Goal: Navigation & Orientation: Find specific page/section

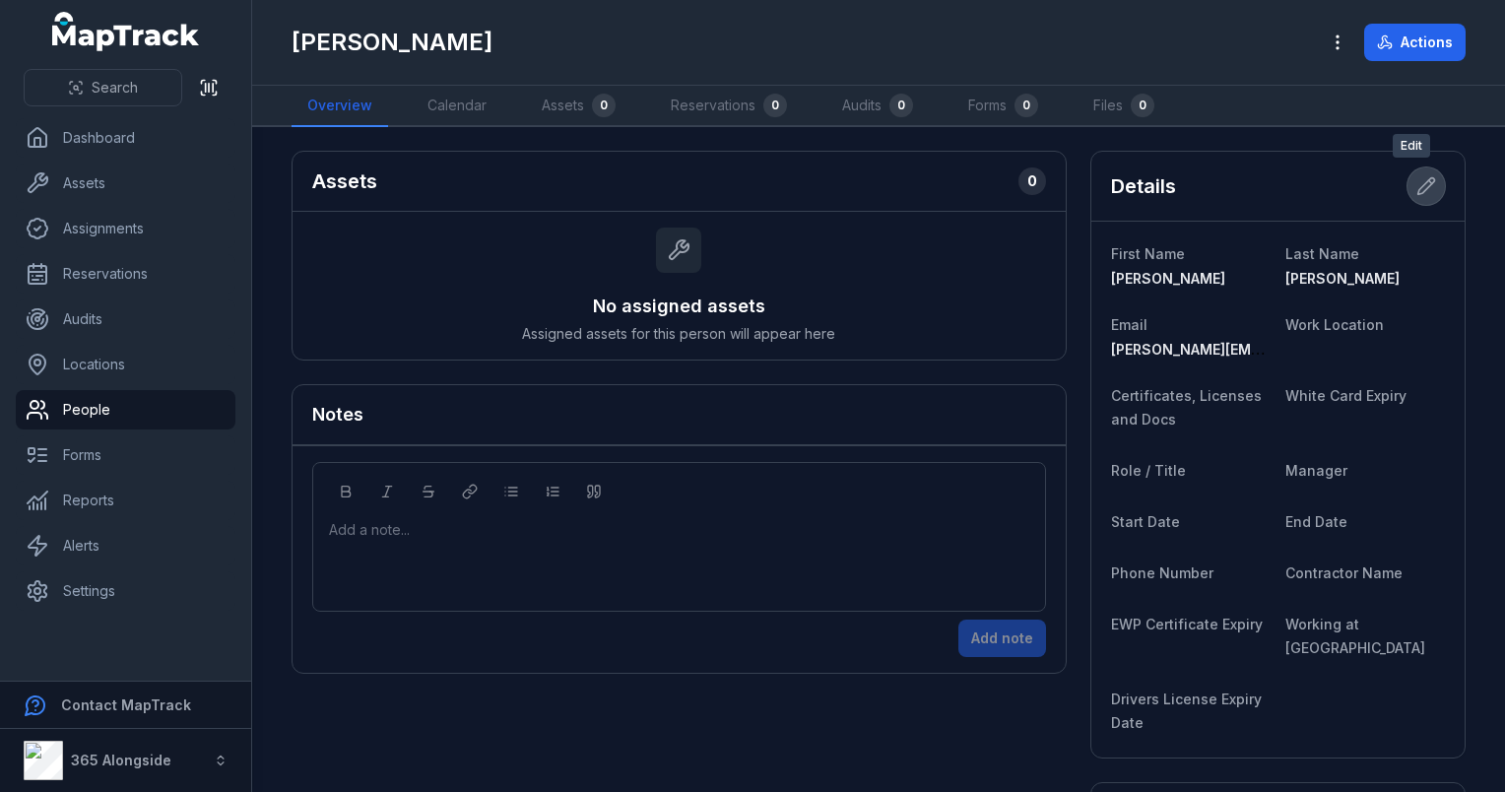
click at [1417, 188] on icon at bounding box center [1427, 186] width 20 height 20
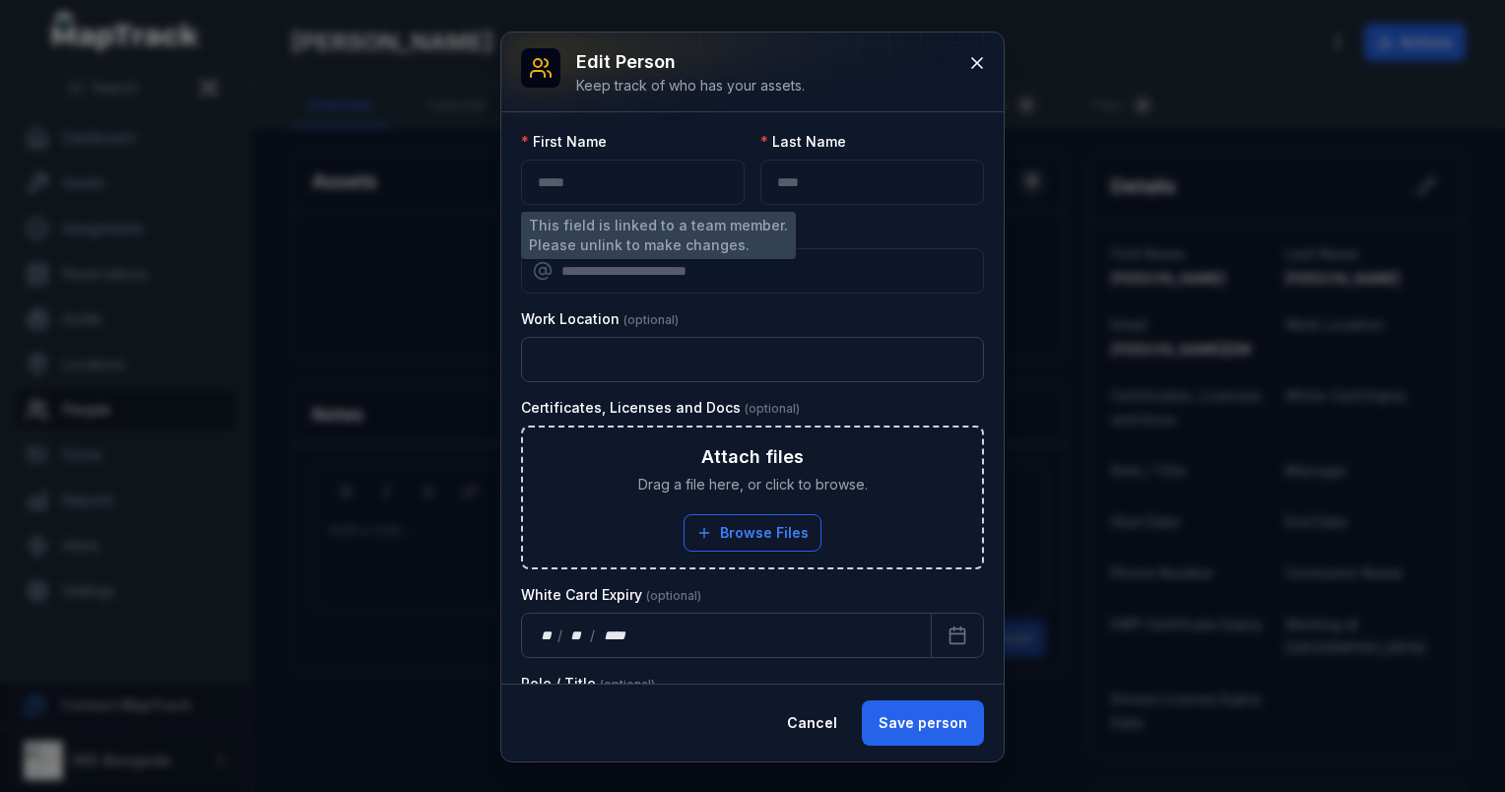
click at [607, 177] on div "*****" at bounding box center [633, 182] width 224 height 45
click at [574, 186] on div "*****" at bounding box center [633, 182] width 224 height 45
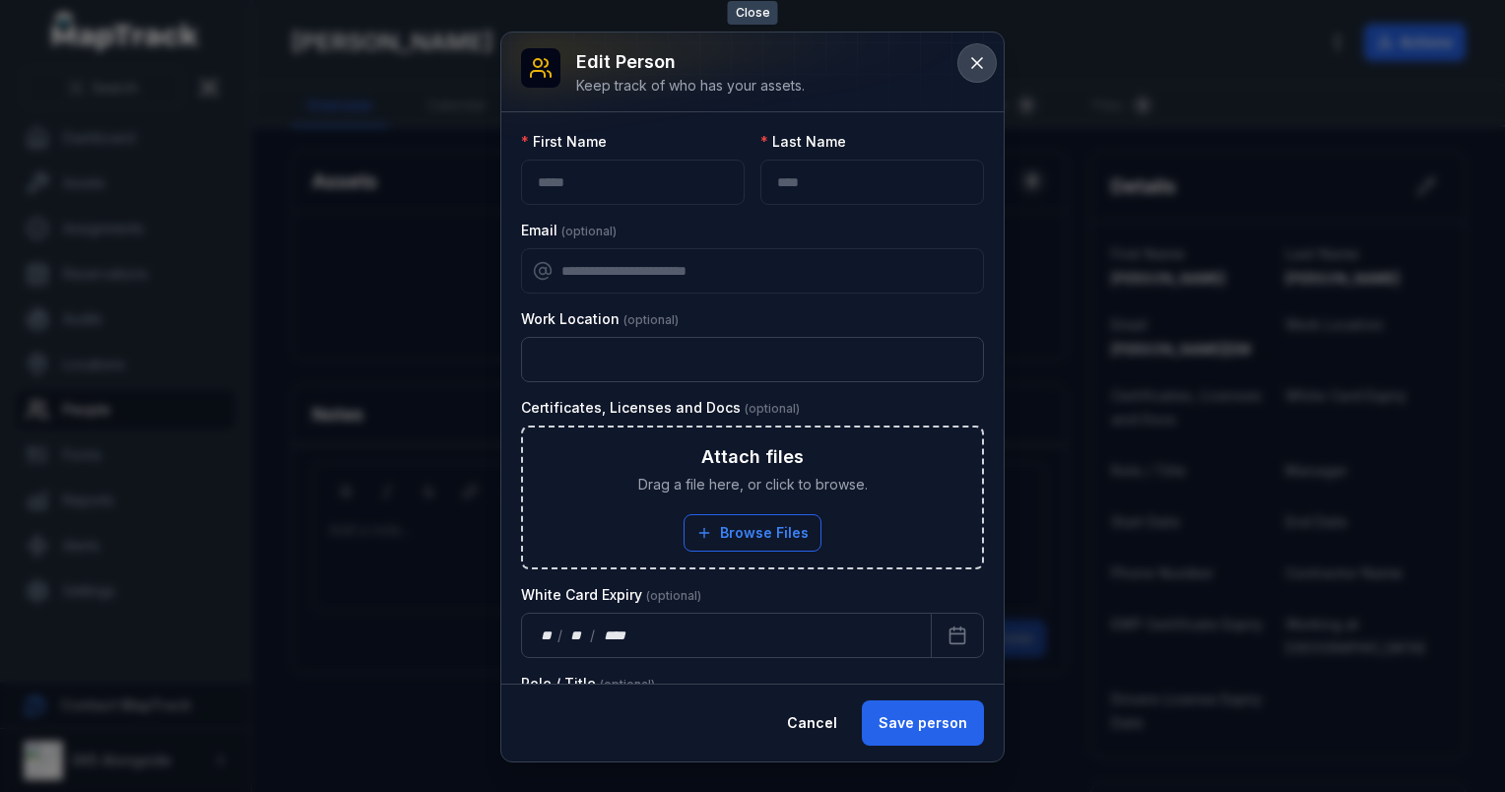
click at [971, 64] on icon at bounding box center [977, 63] width 20 height 20
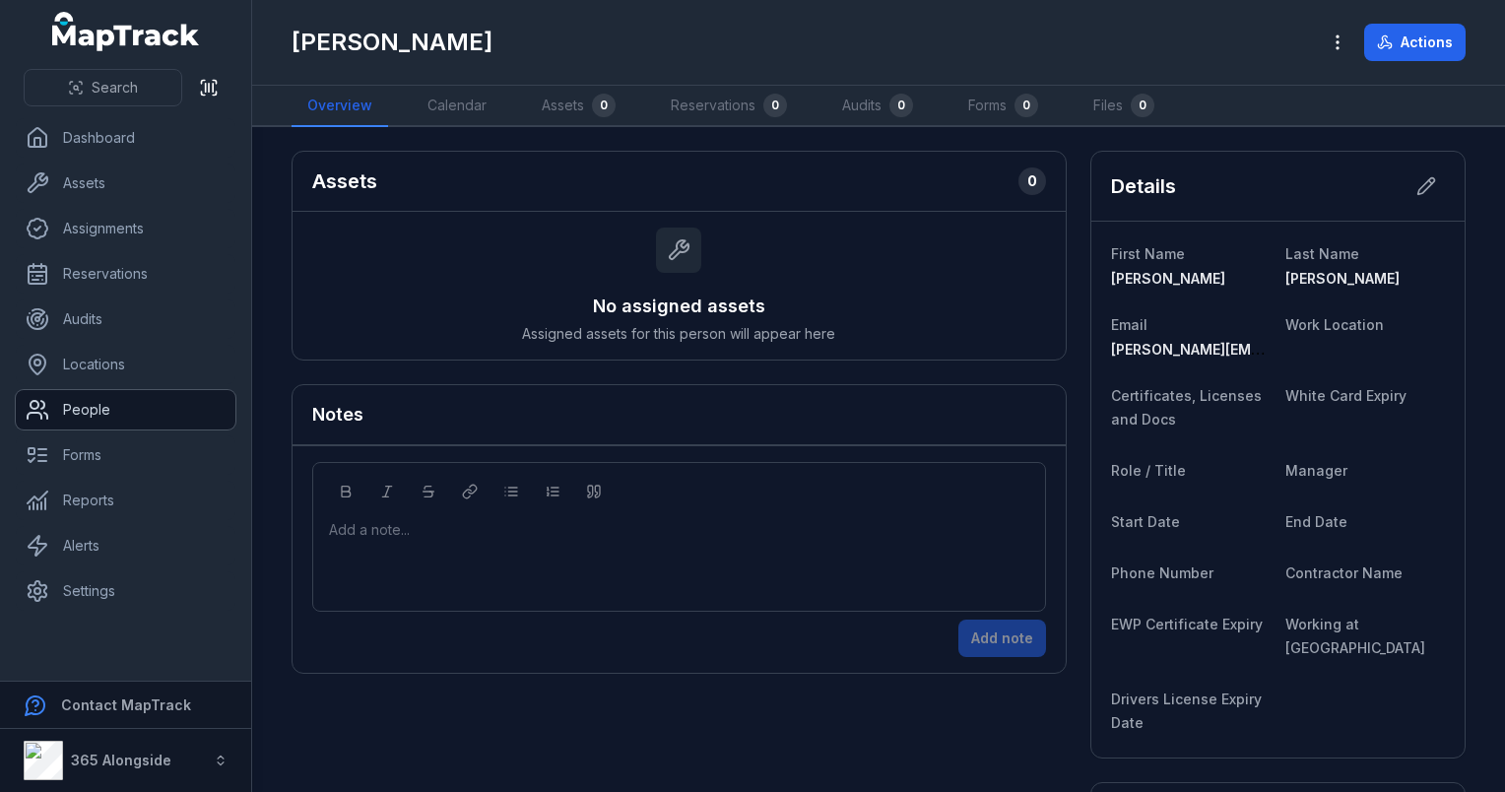
click at [111, 404] on link "People" at bounding box center [126, 409] width 220 height 39
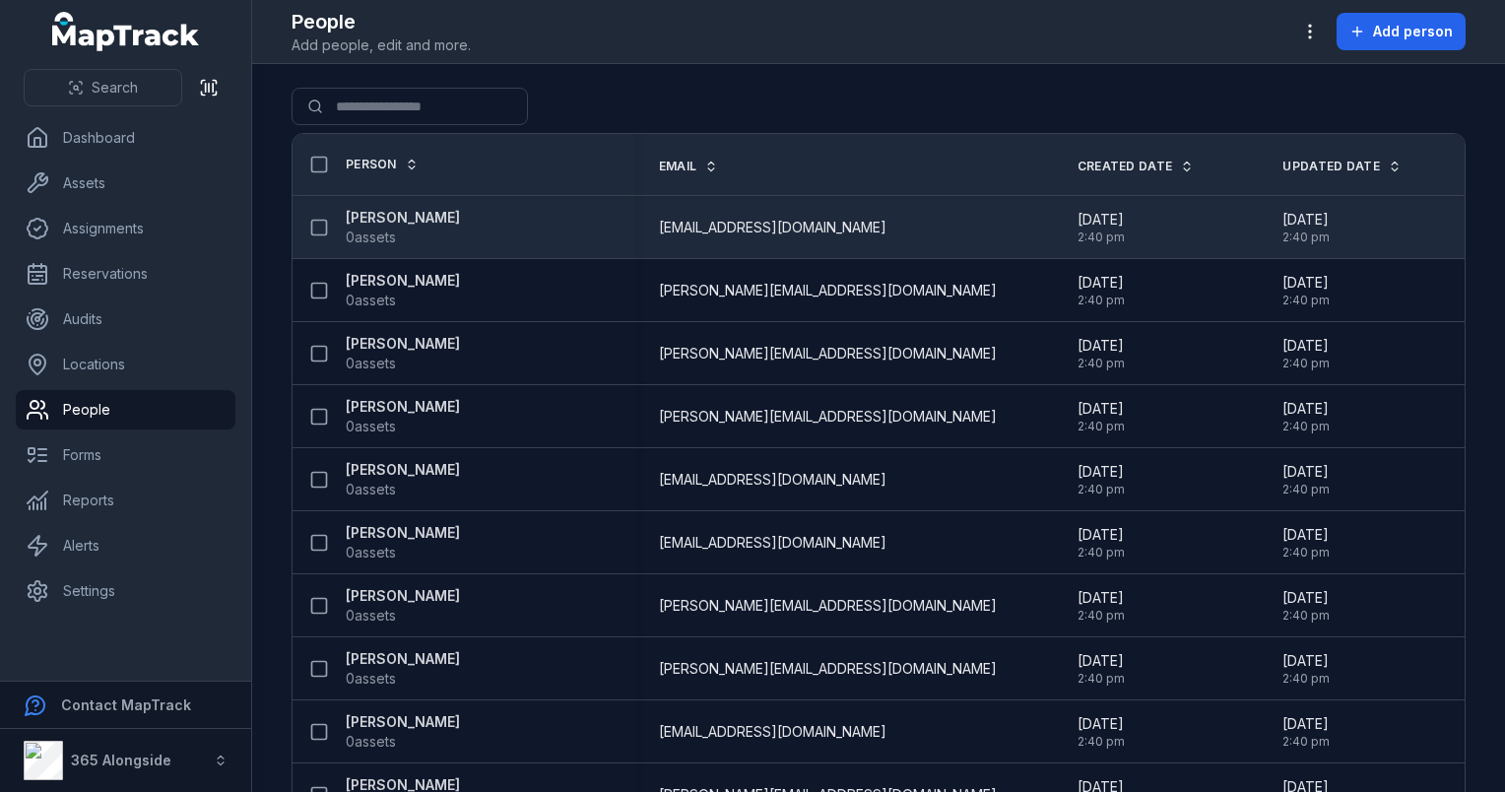
click at [635, 221] on div "[PERSON_NAME] 0 assets" at bounding box center [464, 227] width 343 height 55
click at [426, 215] on strong "[PERSON_NAME]" at bounding box center [403, 218] width 114 height 20
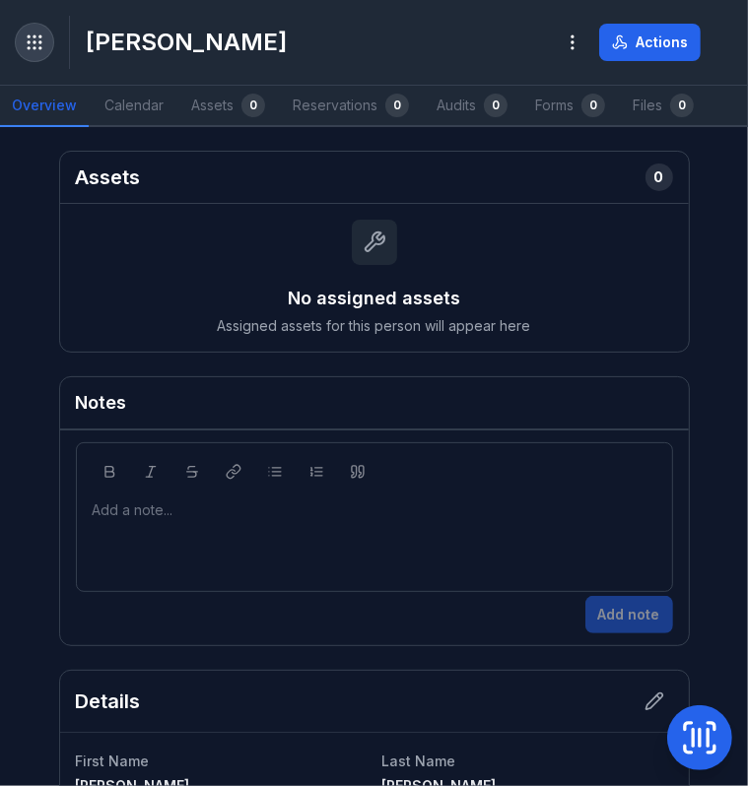
click at [44, 50] on button "Toggle Navigation" at bounding box center [34, 42] width 37 height 37
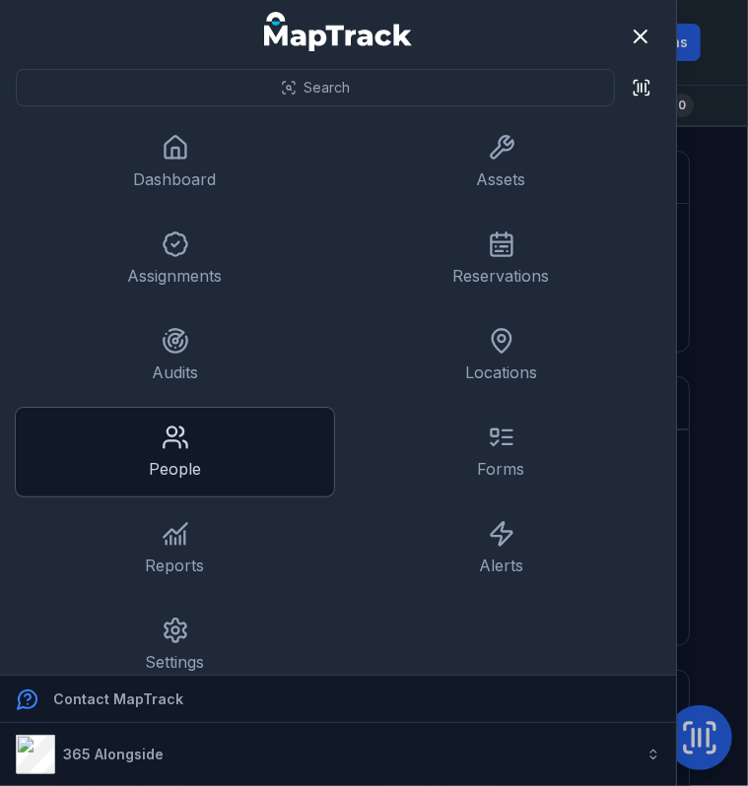
click at [201, 463] on link "People" at bounding box center [175, 452] width 318 height 89
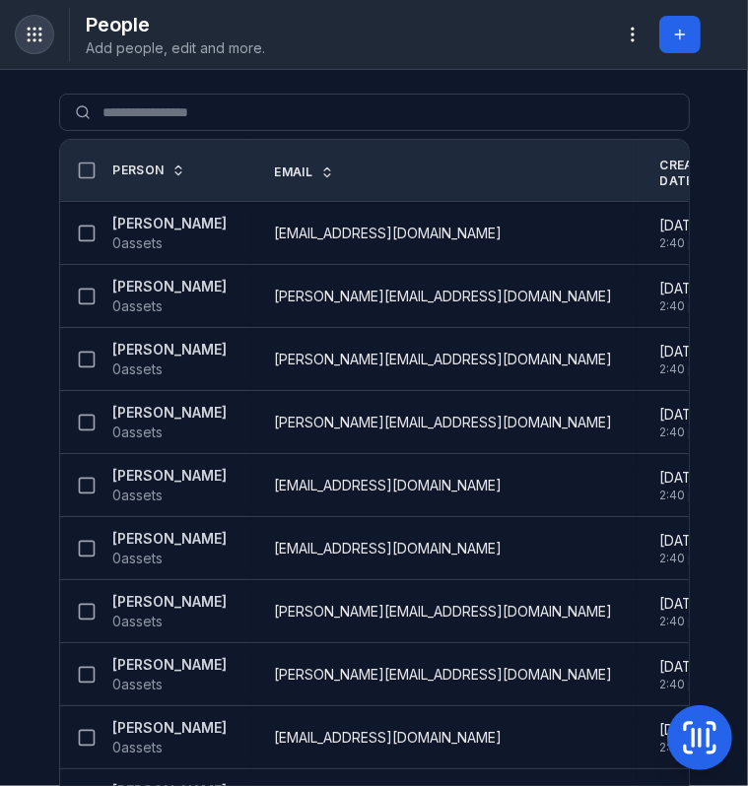
click at [31, 44] on button "Toggle Navigation" at bounding box center [34, 34] width 37 height 37
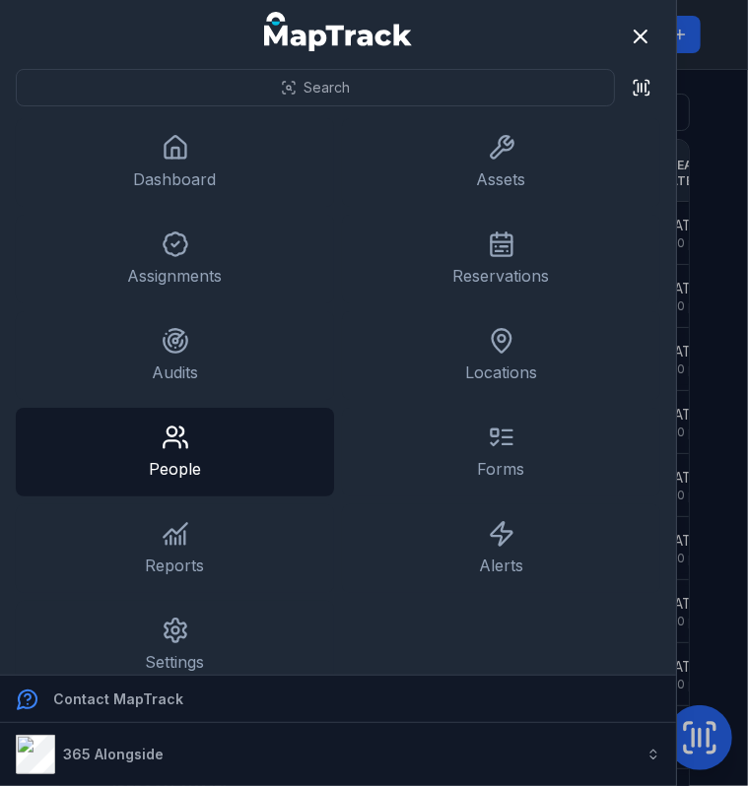
click at [183, 209] on ul "Dashboard Assets Assignments Reservations Audits Locations People Forms Reports…" at bounding box center [338, 403] width 644 height 571
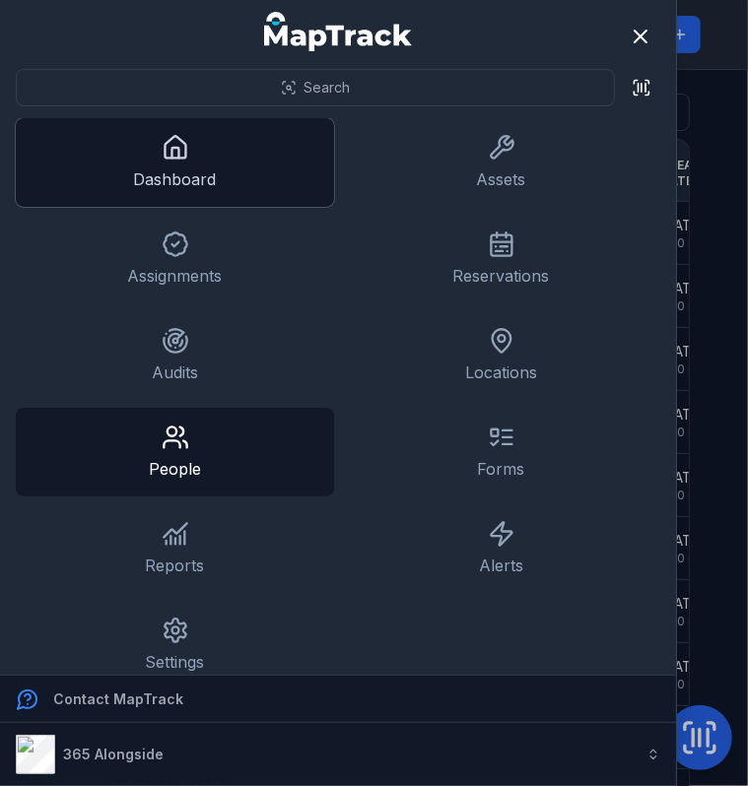
click at [183, 167] on link "Dashboard" at bounding box center [175, 162] width 318 height 89
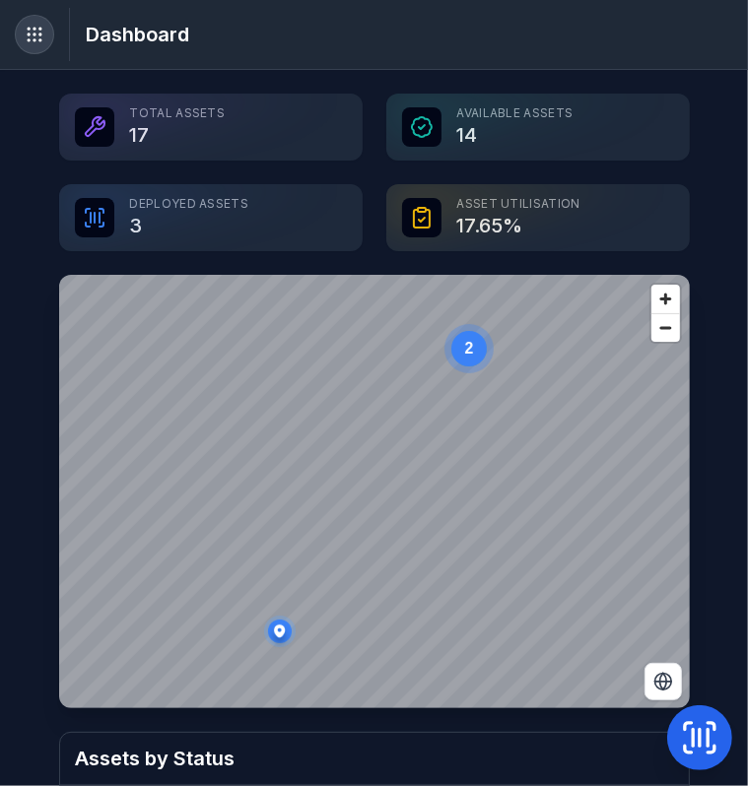
click at [39, 39] on circle "Toggle navigation" at bounding box center [40, 40] width 2 height 2
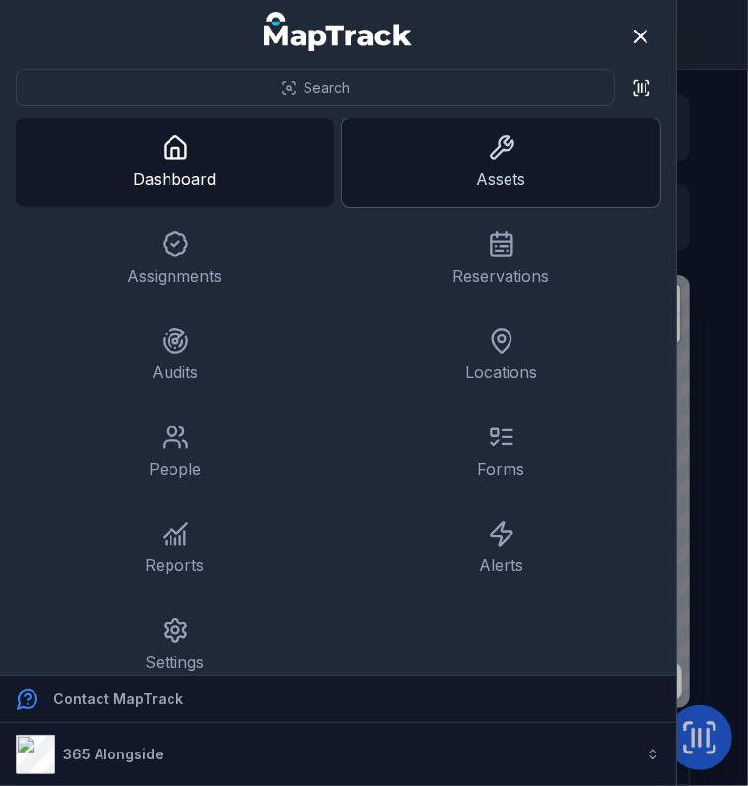
click at [504, 166] on link "Assets" at bounding box center [501, 162] width 318 height 89
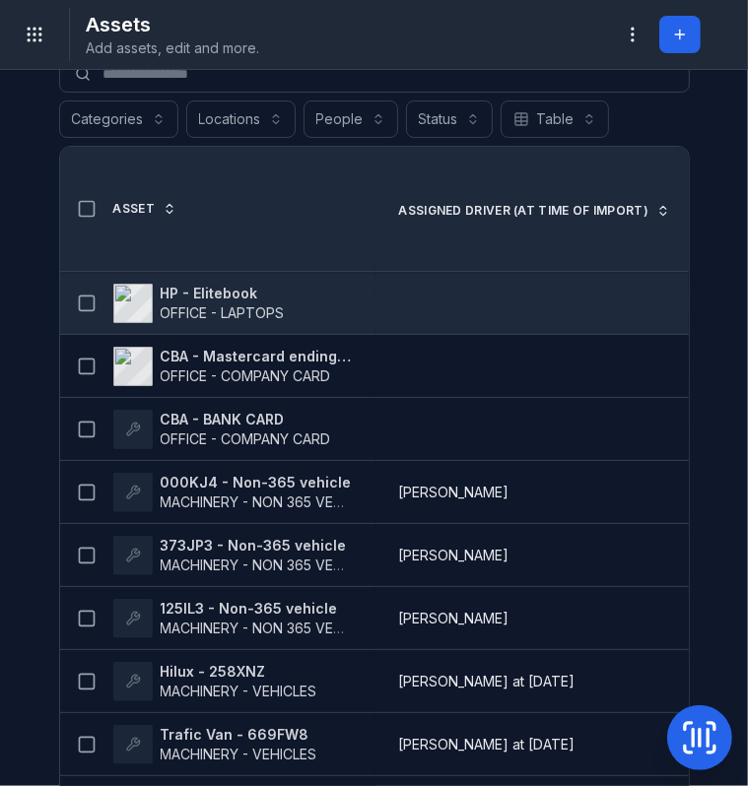
scroll to position [39, 0]
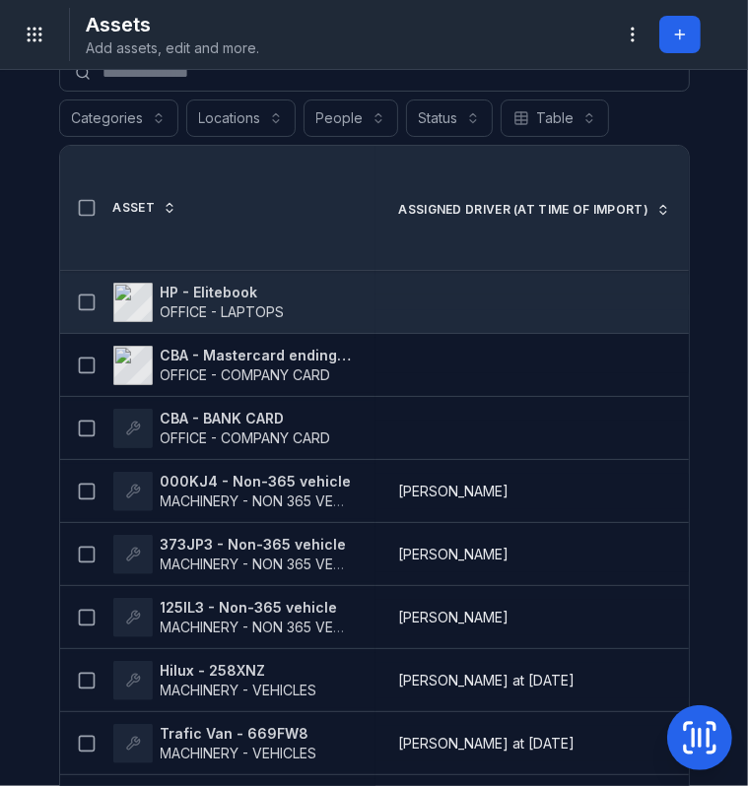
click at [327, 308] on div "HP - Elitebook OFFICE - LAPTOPS" at bounding box center [210, 302] width 284 height 39
click at [224, 303] on span "OFFICE - LAPTOPS" at bounding box center [223, 311] width 124 height 17
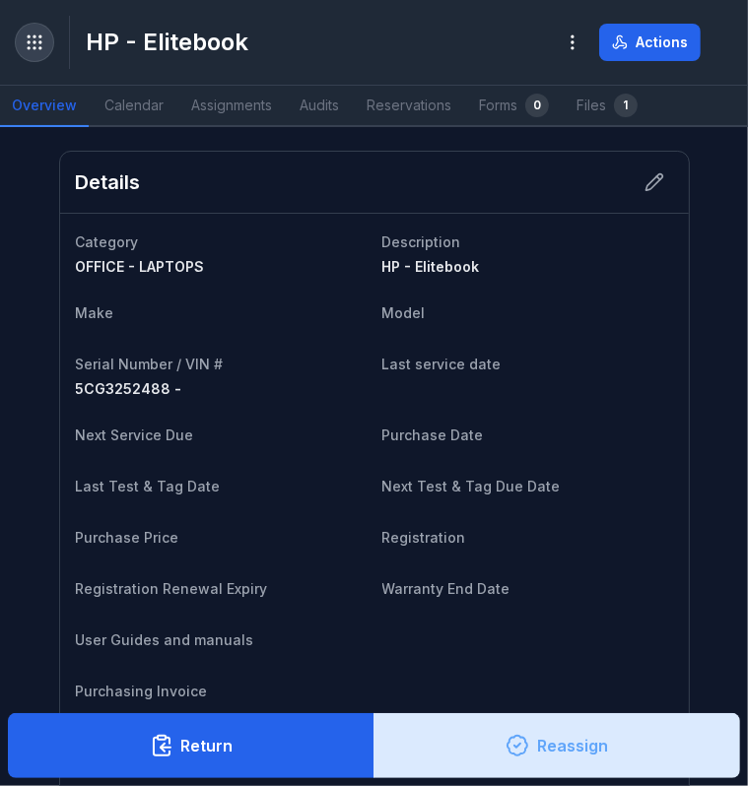
click at [38, 50] on icon "Toggle navigation" at bounding box center [35, 43] width 20 height 20
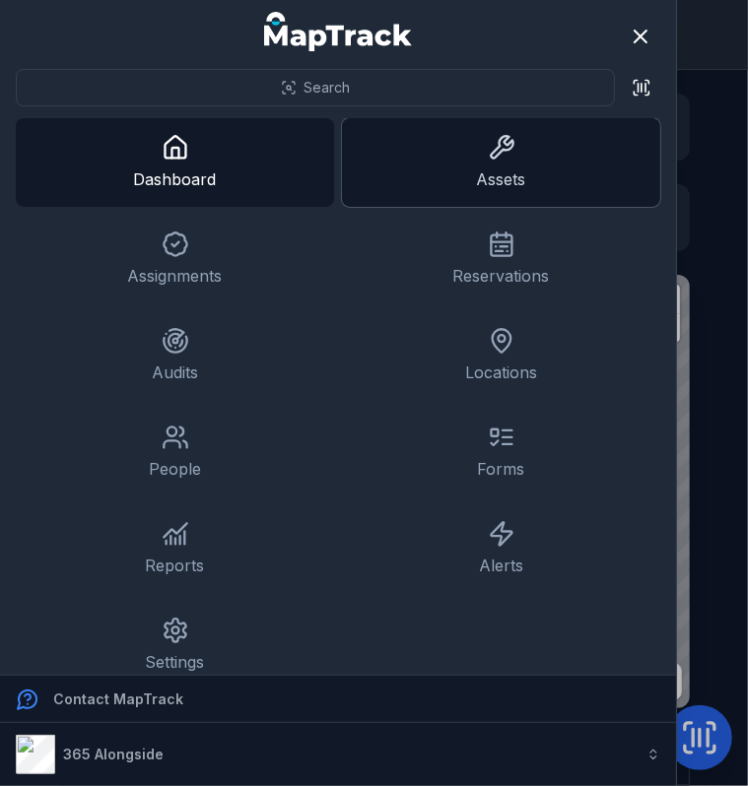
click at [490, 174] on link "Assets" at bounding box center [501, 162] width 318 height 89
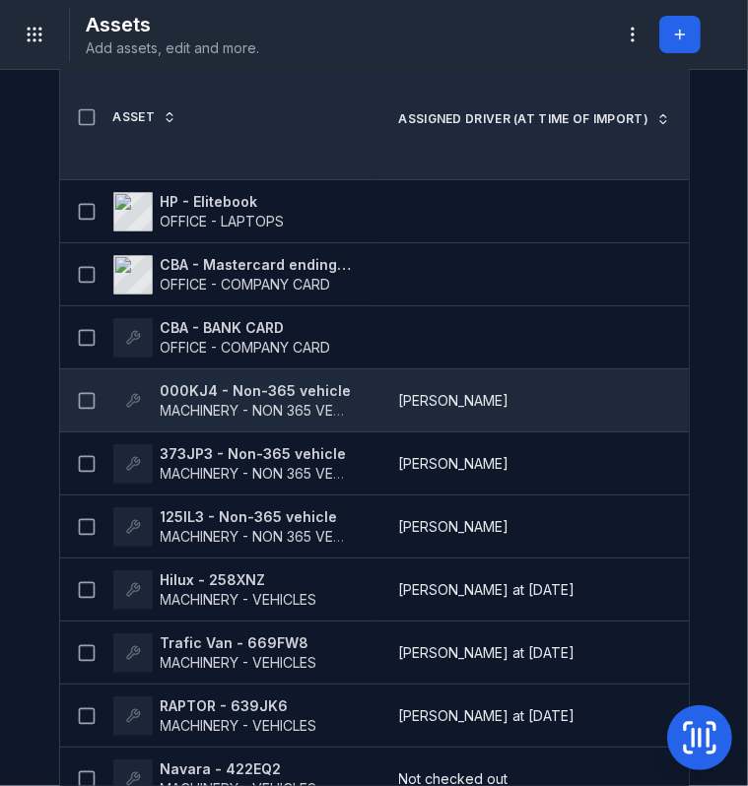
scroll to position [150, 0]
